Goal: Task Accomplishment & Management: Manage account settings

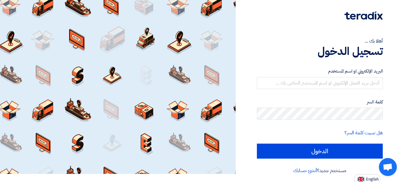
scroll to position [10, 0]
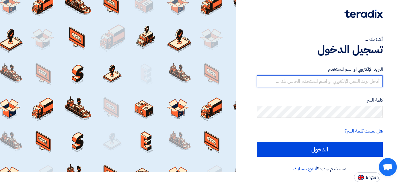
type input "[EMAIL_ADDRESS][DOMAIN_NAME]"
drag, startPoint x: 337, startPoint y: 84, endPoint x: 341, endPoint y: 83, distance: 4.1
click at [337, 84] on input "[EMAIL_ADDRESS][DOMAIN_NAME]" at bounding box center [320, 81] width 126 height 12
click at [333, 82] on input "[EMAIL_ADDRESS][DOMAIN_NAME]" at bounding box center [320, 81] width 126 height 12
drag, startPoint x: 331, startPoint y: 82, endPoint x: 405, endPoint y: 85, distance: 74.0
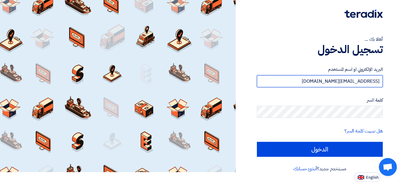
click at [404, 85] on html "أهلا بك ... تسجيل الدخول البريد الإلكتروني او اسم المستخدم [EMAIL_ADDRESS][DOMA…" at bounding box center [202, 85] width 404 height 191
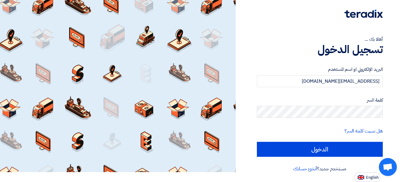
click at [366, 99] on label "كلمة السر" at bounding box center [320, 100] width 126 height 7
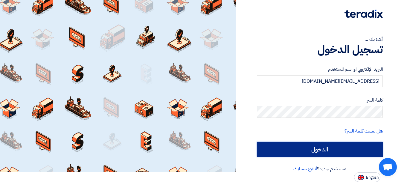
click at [310, 152] on input "الدخول" at bounding box center [320, 149] width 126 height 15
